Goal: Task Accomplishment & Management: Manage account settings

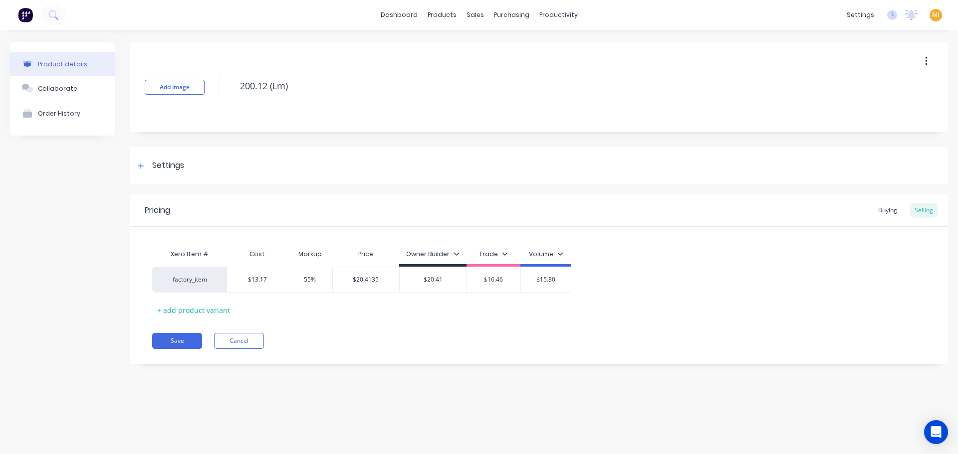
click at [17, 14] on button at bounding box center [25, 15] width 21 height 20
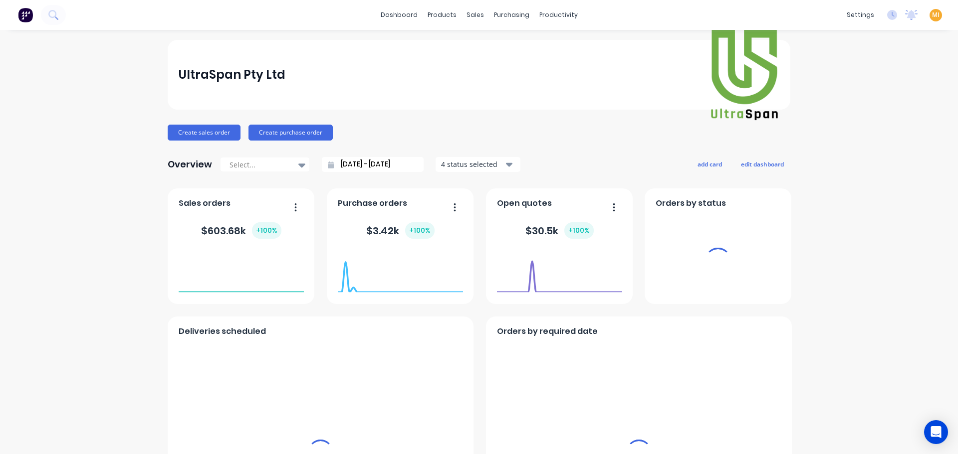
click at [932, 16] on span "MI" at bounding box center [935, 14] width 7 height 9
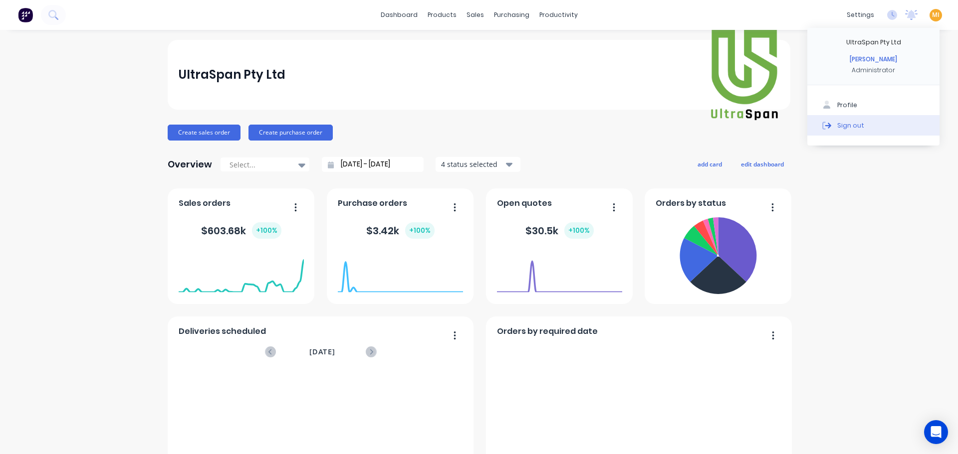
click at [898, 124] on button "Sign out" at bounding box center [873, 125] width 132 height 20
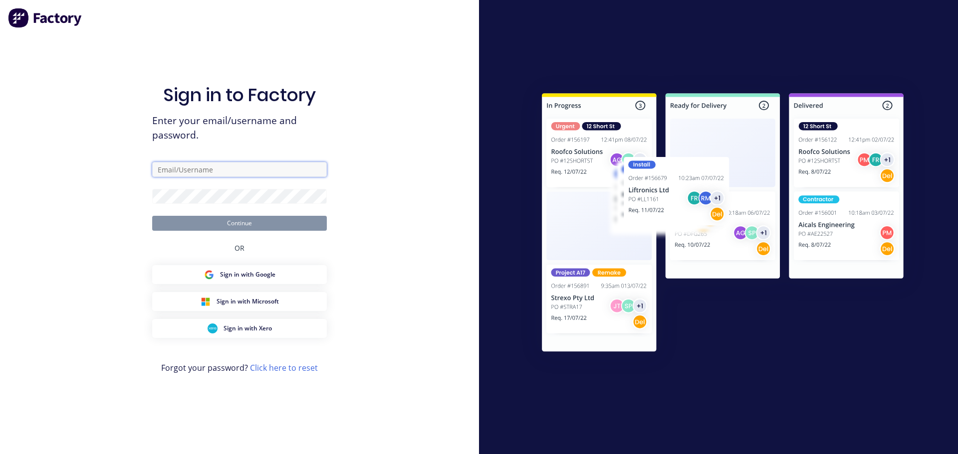
click at [226, 171] on input "text" at bounding box center [239, 169] width 175 height 15
click at [0, 454] on com-1password-button at bounding box center [0, 454] width 0 height 0
type input "[EMAIL_ADDRESS][DOMAIN_NAME]"
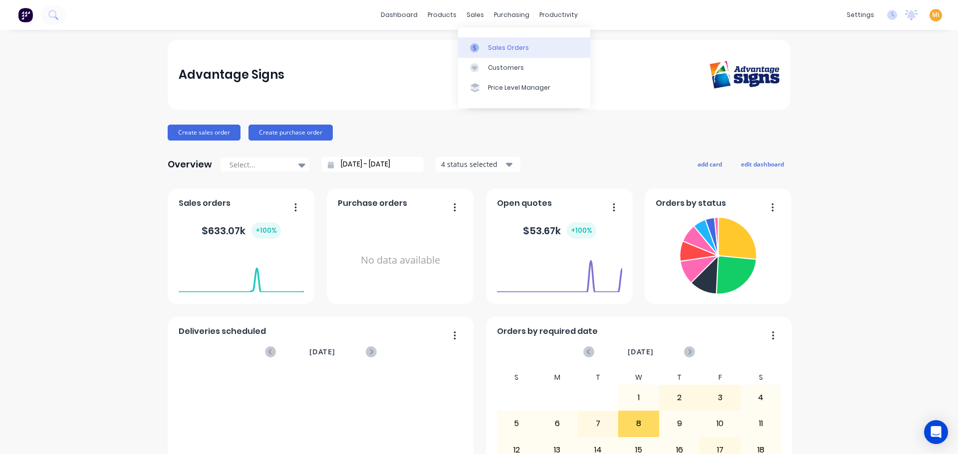
click at [491, 39] on link "Sales Orders" at bounding box center [524, 47] width 132 height 20
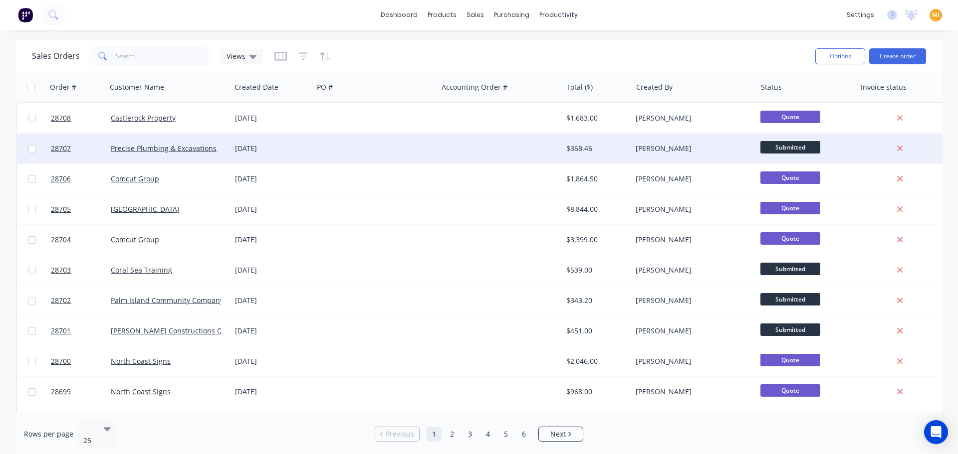
click at [535, 152] on div at bounding box center [499, 149] width 124 height 30
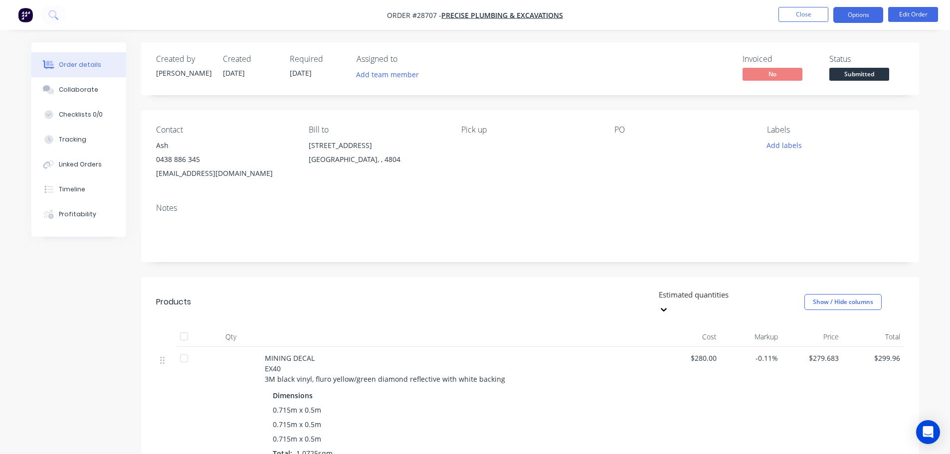
click at [857, 9] on button "Options" at bounding box center [858, 15] width 50 height 16
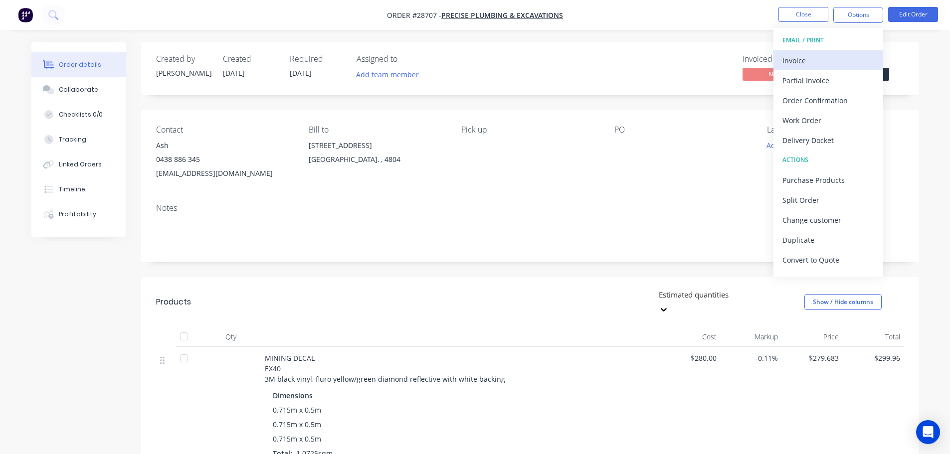
click at [818, 57] on div "Invoice" at bounding box center [829, 60] width 92 height 14
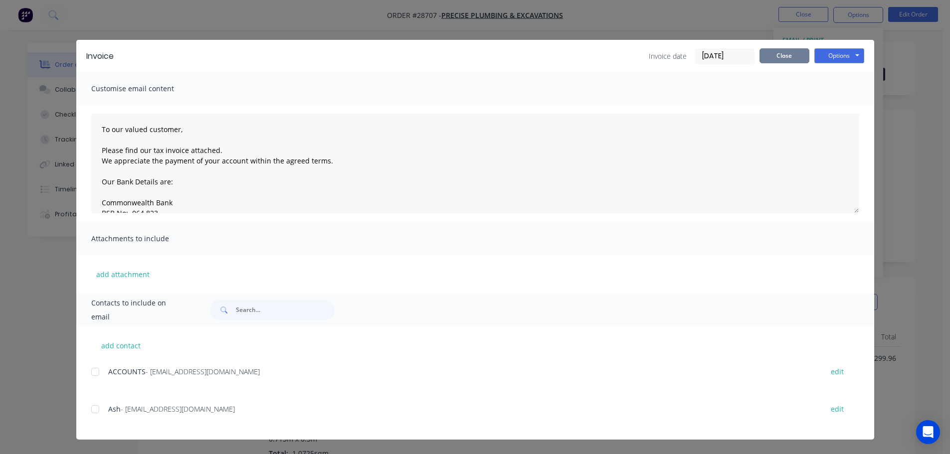
click at [779, 53] on button "Close" at bounding box center [785, 55] width 50 height 15
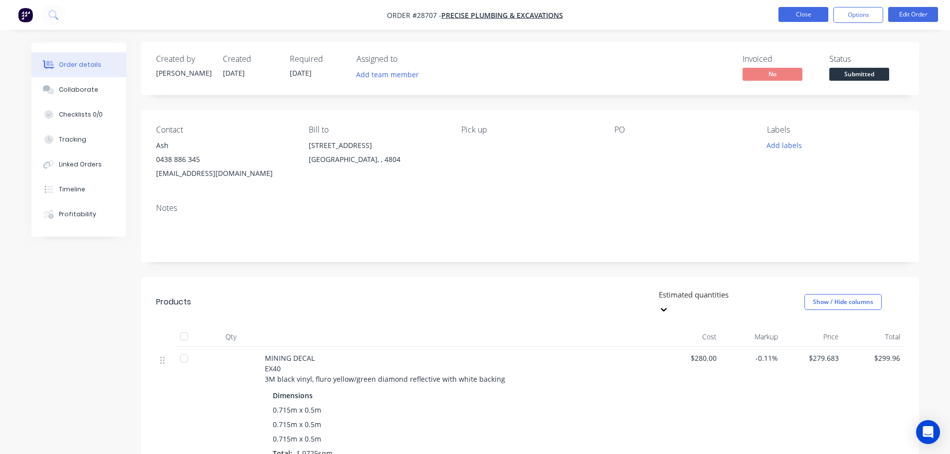
click at [792, 16] on button "Close" at bounding box center [804, 14] width 50 height 15
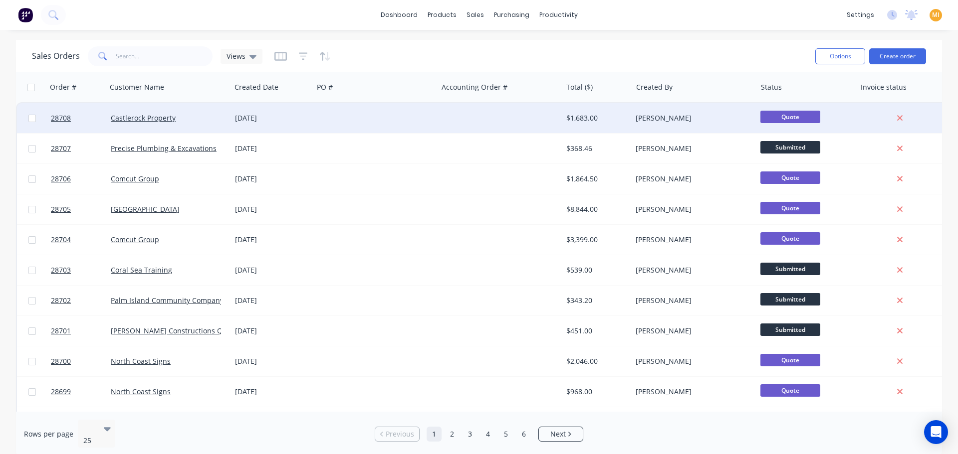
click at [671, 119] on div "[PERSON_NAME]" at bounding box center [690, 118] width 111 height 10
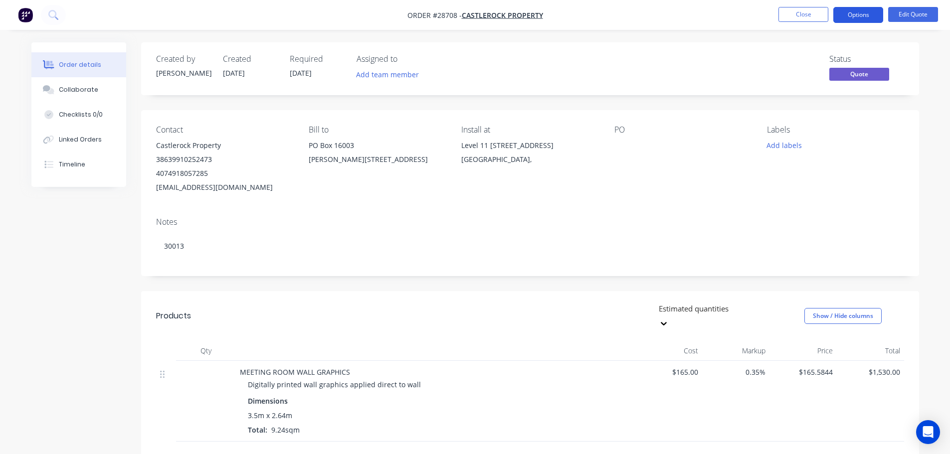
click at [864, 13] on button "Options" at bounding box center [858, 15] width 50 height 16
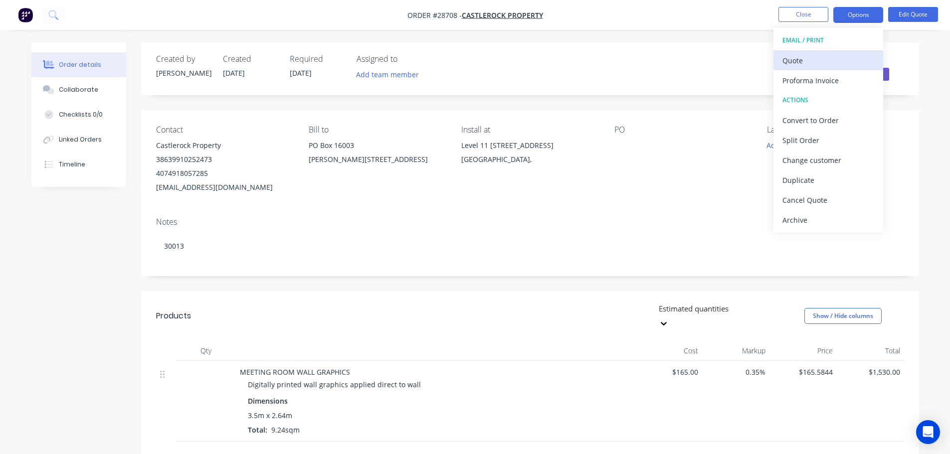
click at [809, 58] on div "Quote" at bounding box center [829, 60] width 92 height 14
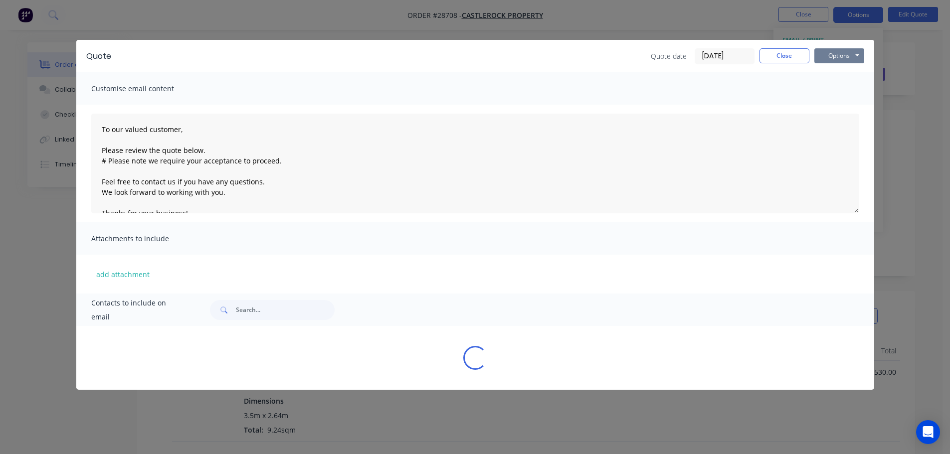
drag, startPoint x: 835, startPoint y: 55, endPoint x: 840, endPoint y: 59, distance: 6.7
click at [835, 55] on button "Options" at bounding box center [840, 55] width 50 height 15
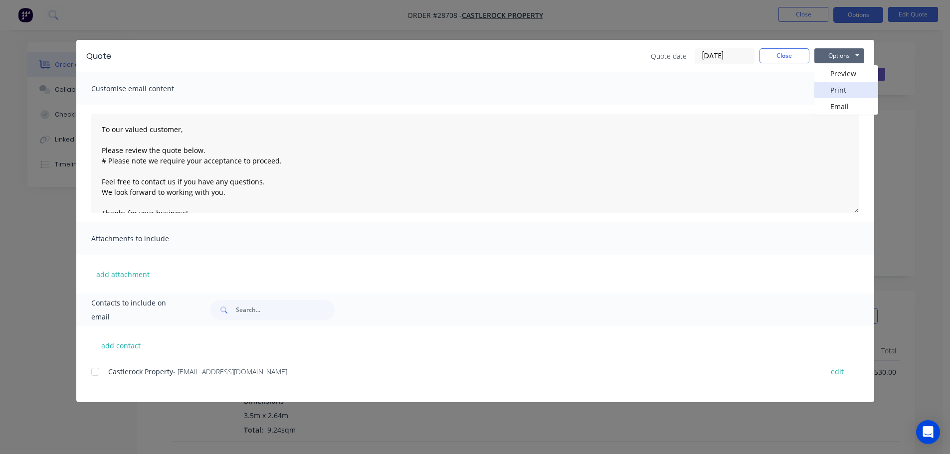
click at [847, 85] on button "Print" at bounding box center [847, 90] width 64 height 16
click at [790, 58] on button "Close" at bounding box center [785, 55] width 50 height 15
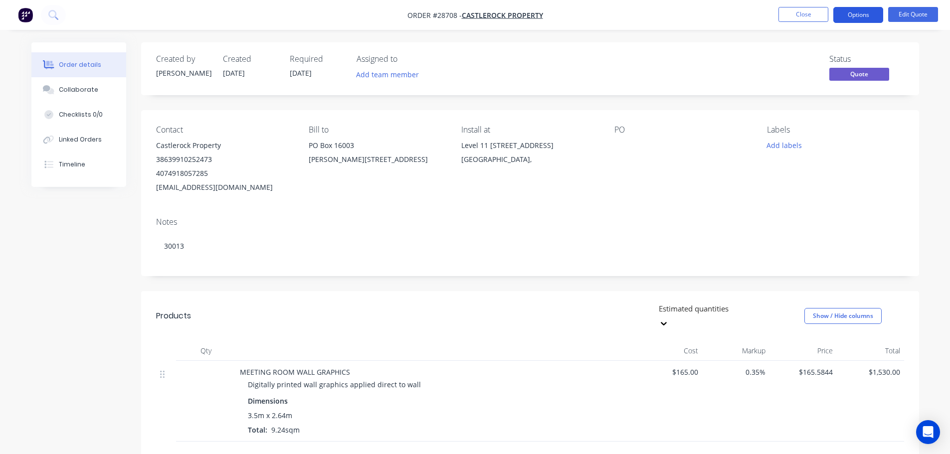
click at [857, 17] on button "Options" at bounding box center [858, 15] width 50 height 16
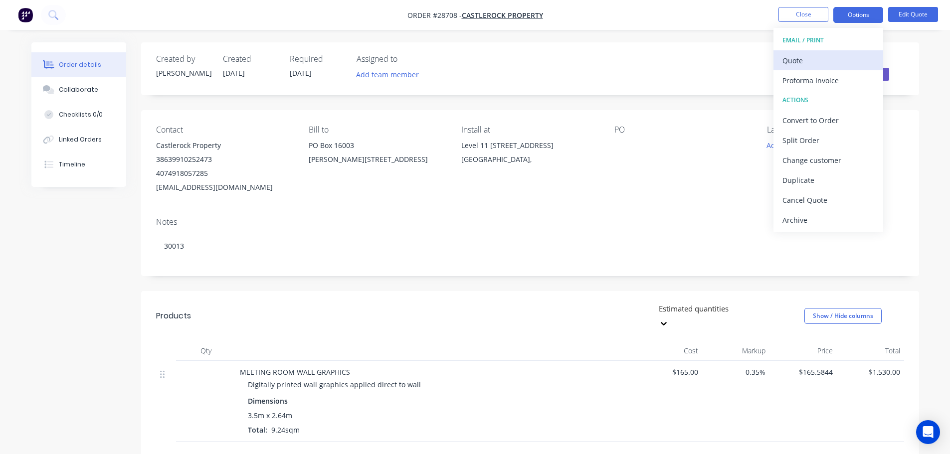
click at [816, 57] on div "Quote" at bounding box center [829, 60] width 92 height 14
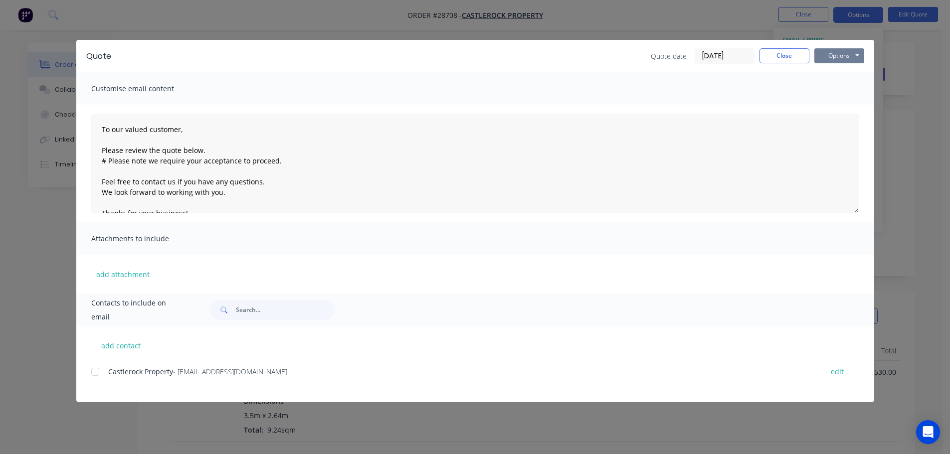
click at [839, 52] on button "Options" at bounding box center [840, 55] width 50 height 15
